Goal: Information Seeking & Learning: Learn about a topic

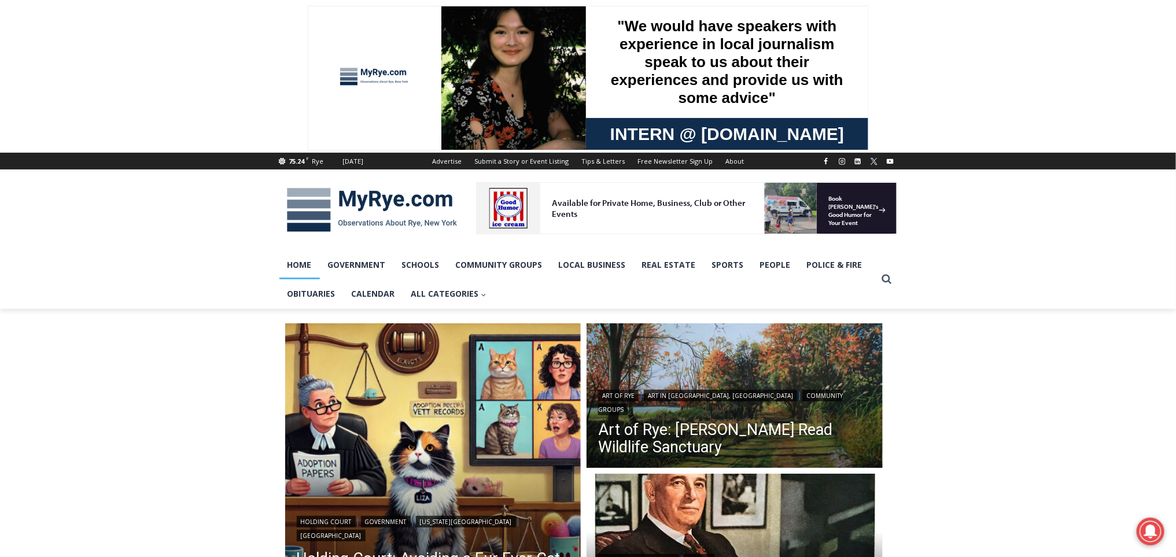
drag, startPoint x: 976, startPoint y: 208, endPoint x: 1058, endPoint y: 332, distance: 148.3
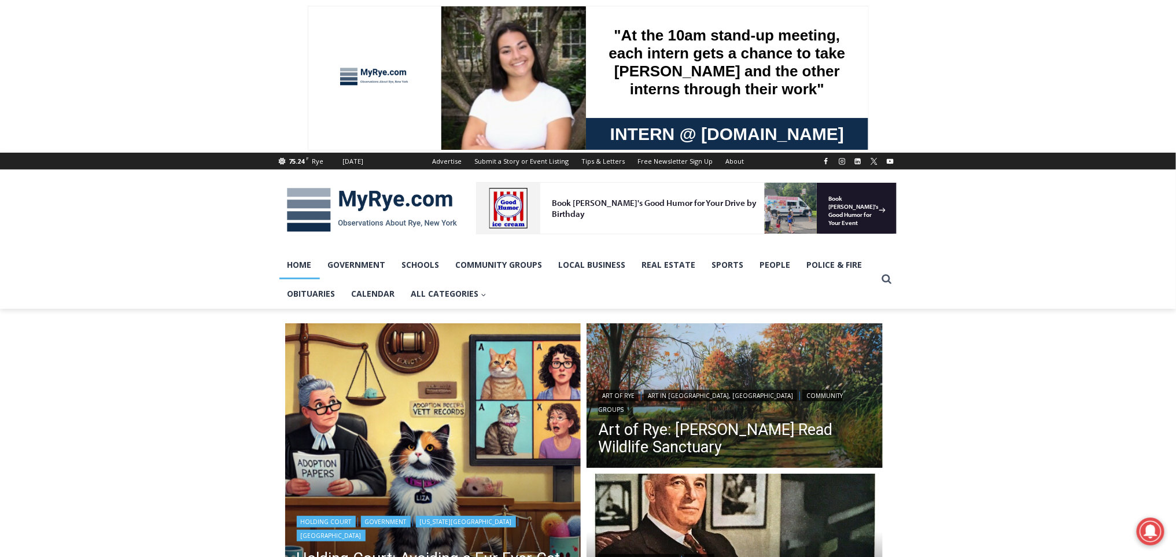
click at [366, 439] on img "Read More Holding Court: Avoiding a Fur Ever Cat-astrophe" at bounding box center [433, 471] width 296 height 296
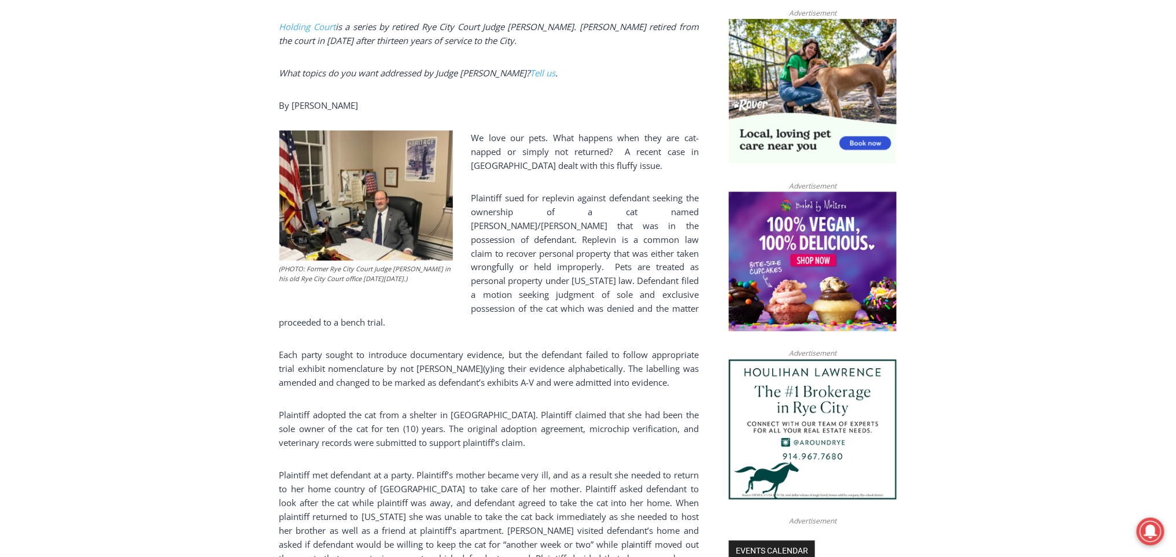
scroll to position [793, 0]
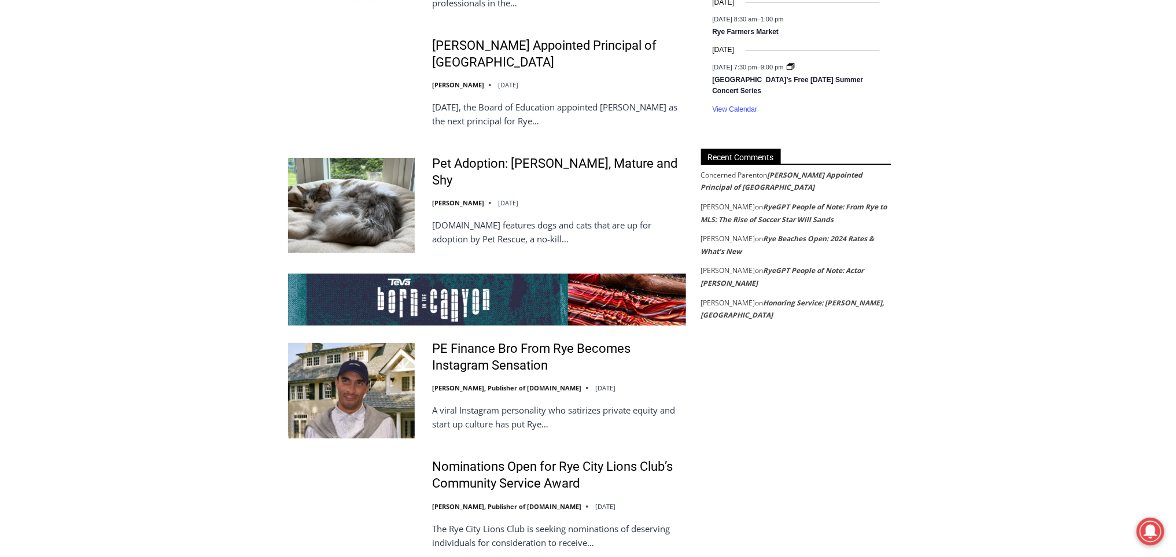
scroll to position [2042, 0]
